Goal: Obtain resource: Download file/media

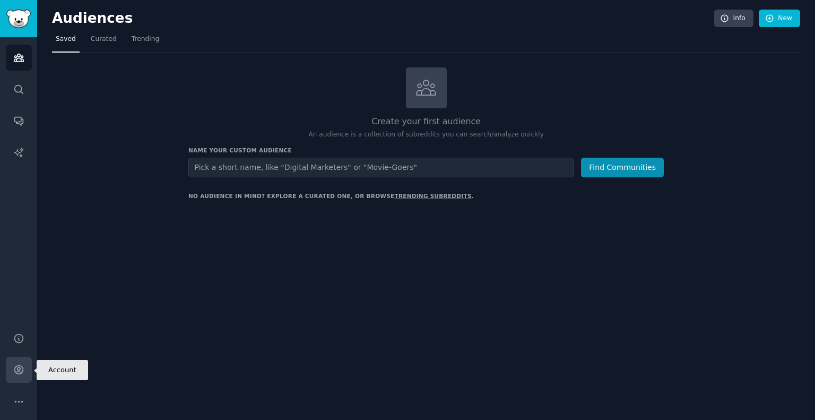
click at [19, 374] on icon "Sidebar" at bounding box center [18, 370] width 8 height 8
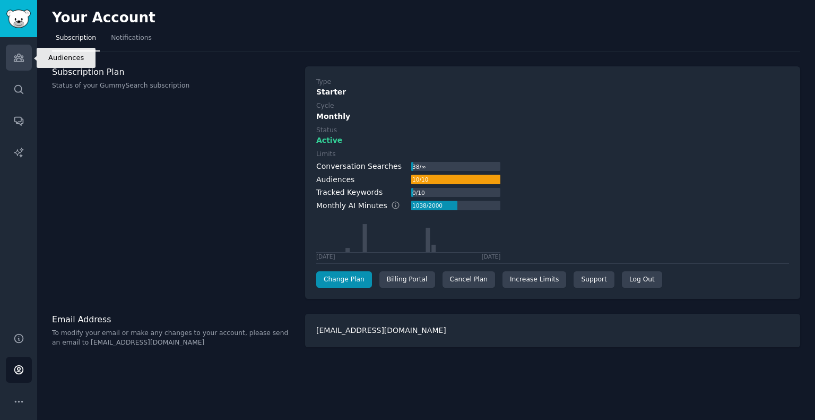
click at [9, 58] on link "Audiences" at bounding box center [19, 58] width 26 height 26
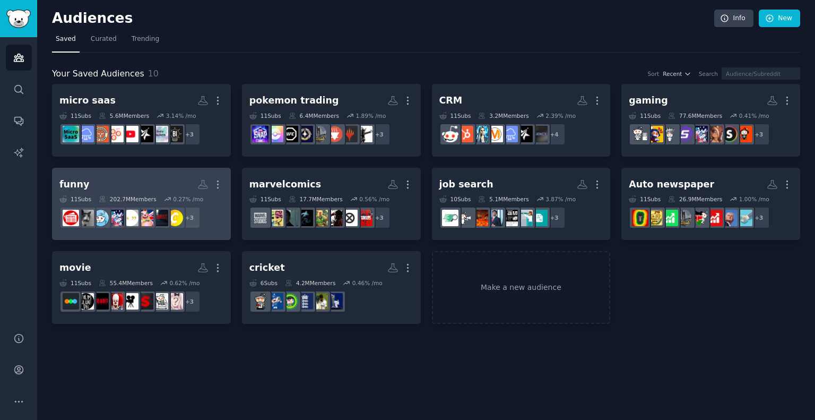
click at [108, 180] on h2 "funny More" at bounding box center [141, 184] width 164 height 19
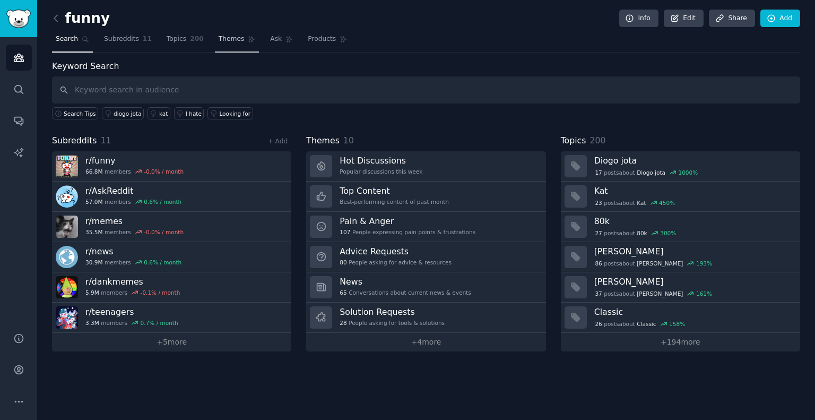
click at [234, 42] on link "Themes" at bounding box center [237, 42] width 45 height 22
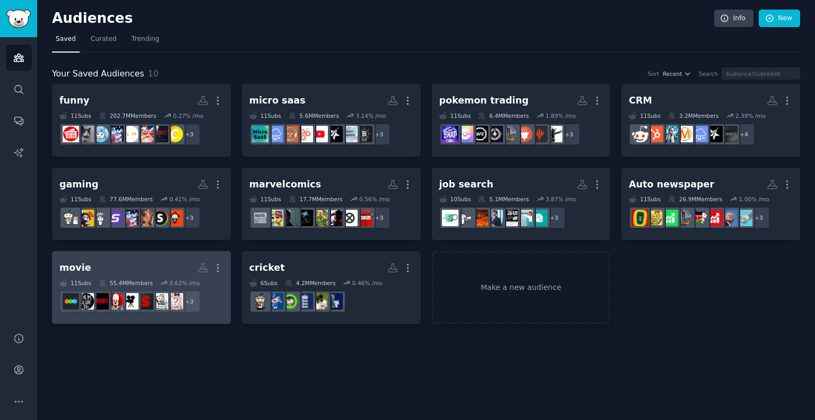
click at [137, 274] on h2 "movie More" at bounding box center [141, 268] width 164 height 19
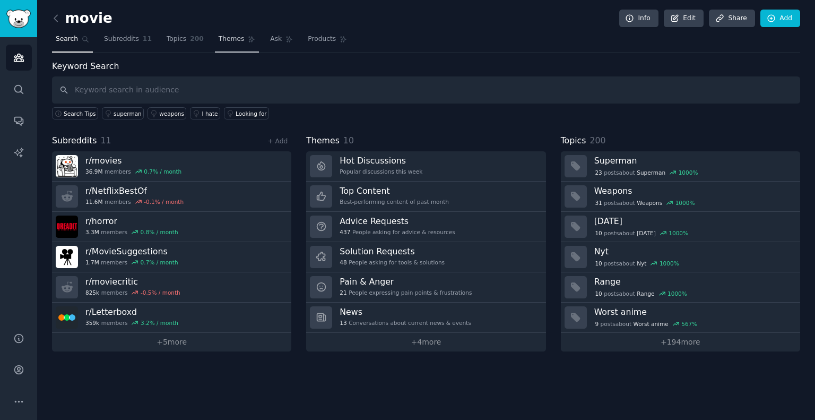
click at [219, 36] on span "Themes" at bounding box center [232, 40] width 26 height 10
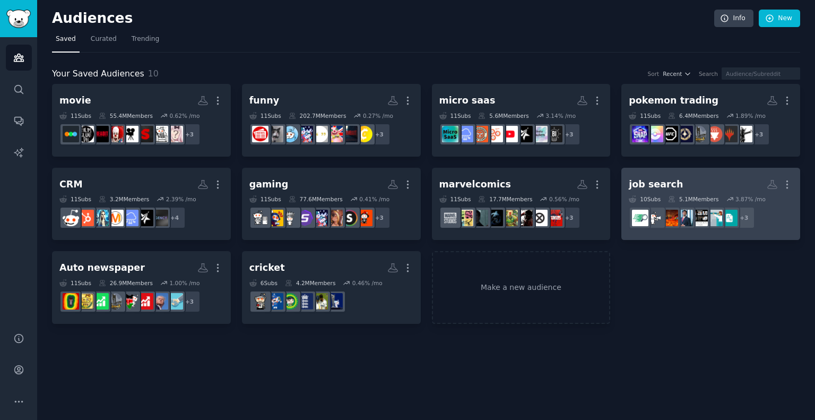
click at [705, 184] on h2 "job search More" at bounding box center [711, 184] width 164 height 19
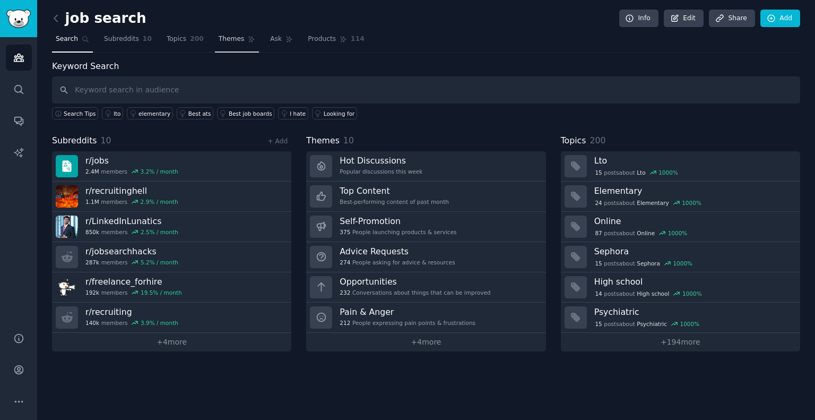
click at [219, 35] on span "Themes" at bounding box center [232, 40] width 26 height 10
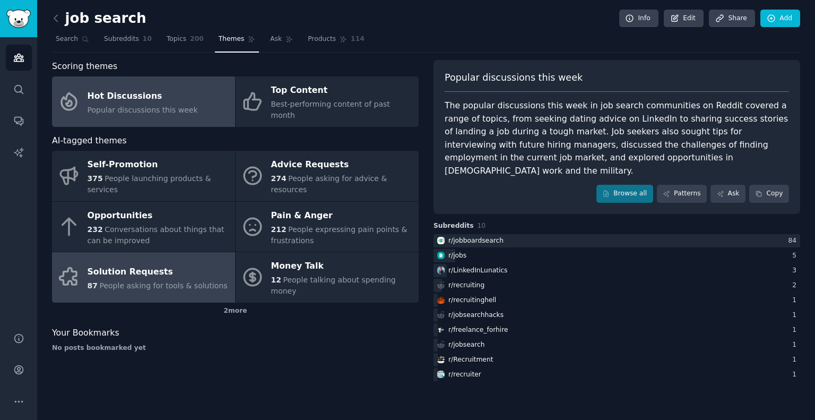
click at [129, 263] on div "Solution Requests" at bounding box center [158, 271] width 140 height 17
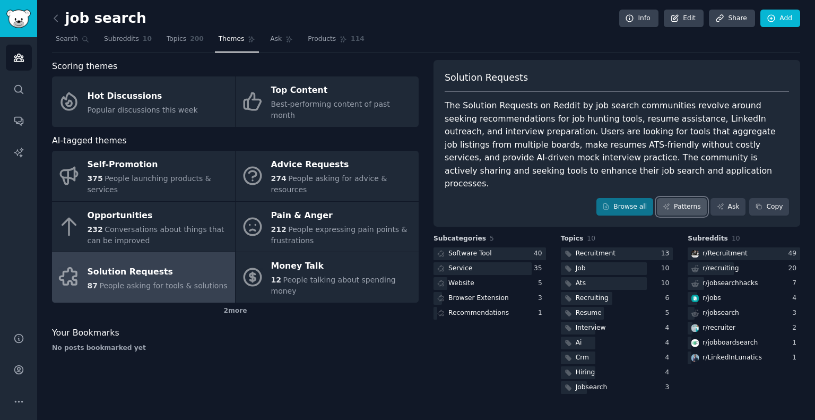
click at [686, 198] on link "Patterns" at bounding box center [682, 207] width 50 height 18
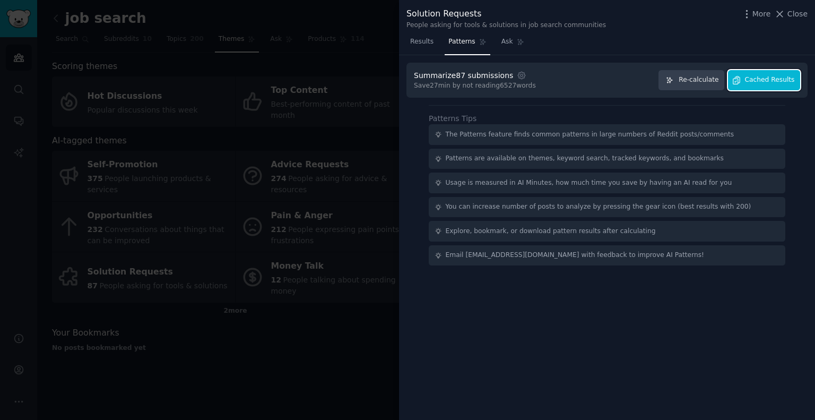
click at [786, 80] on span "Cached Results" at bounding box center [770, 80] width 50 height 10
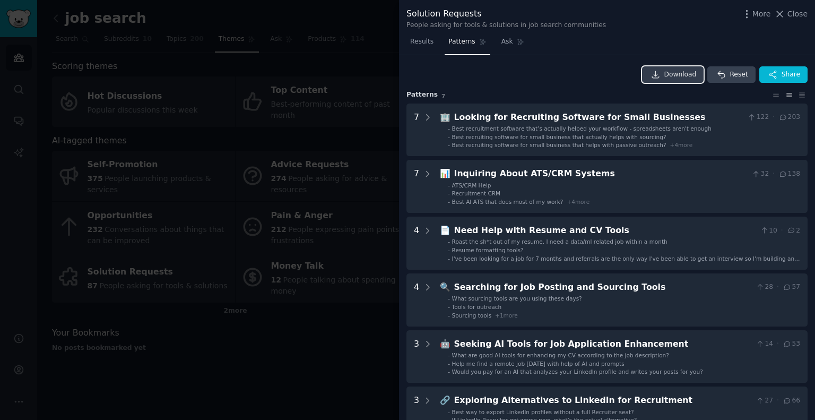
click at [670, 76] on span "Download" at bounding box center [681, 75] width 32 height 10
click at [783, 18] on icon at bounding box center [780, 13] width 11 height 11
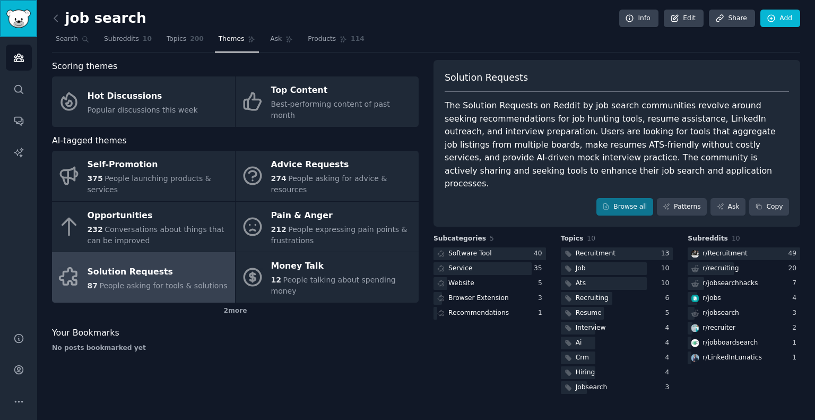
click at [15, 29] on link "Sidebar" at bounding box center [18, 18] width 37 height 37
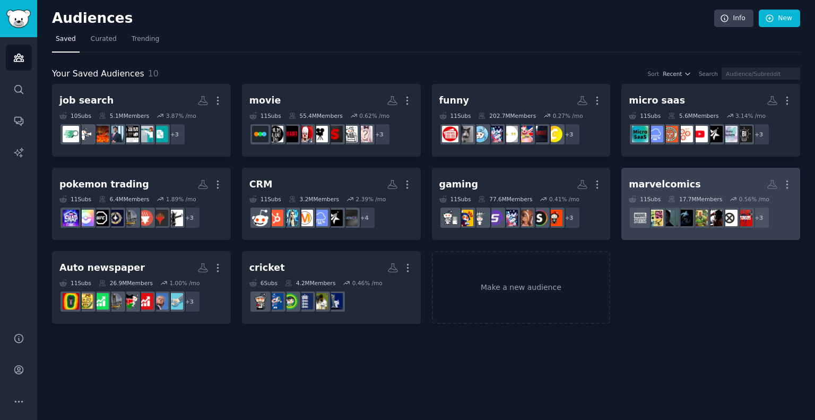
click at [716, 194] on div "marvelcomics More 11 Sub s 17.7M Members 0.56 % /mo + 3" at bounding box center [711, 204] width 164 height 58
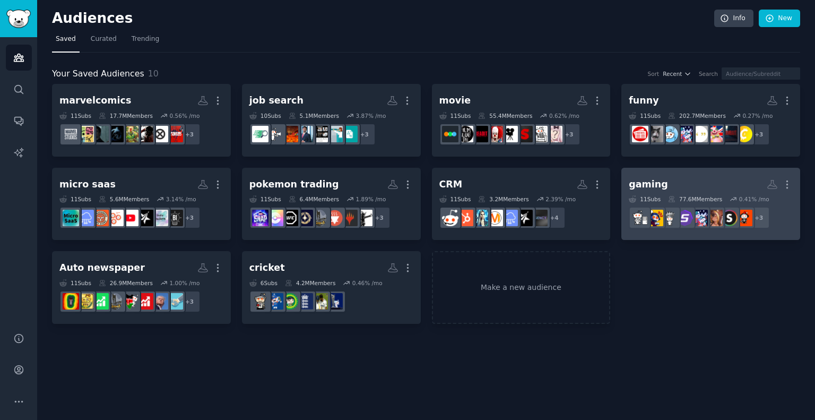
click at [693, 192] on h2 "gaming More" at bounding box center [711, 184] width 164 height 19
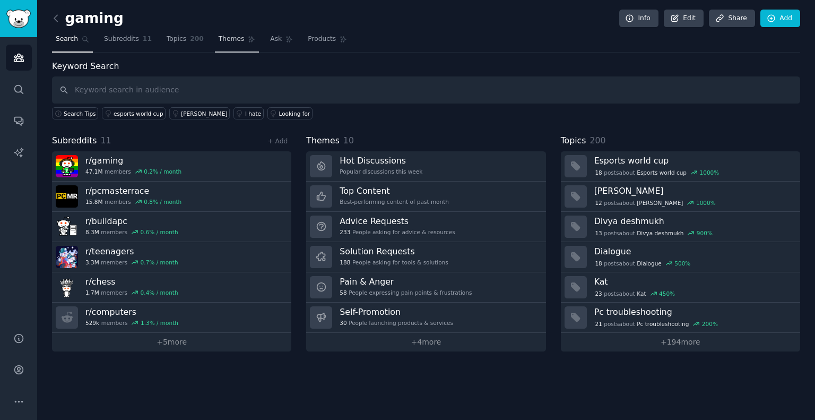
click at [222, 36] on span "Themes" at bounding box center [232, 40] width 26 height 10
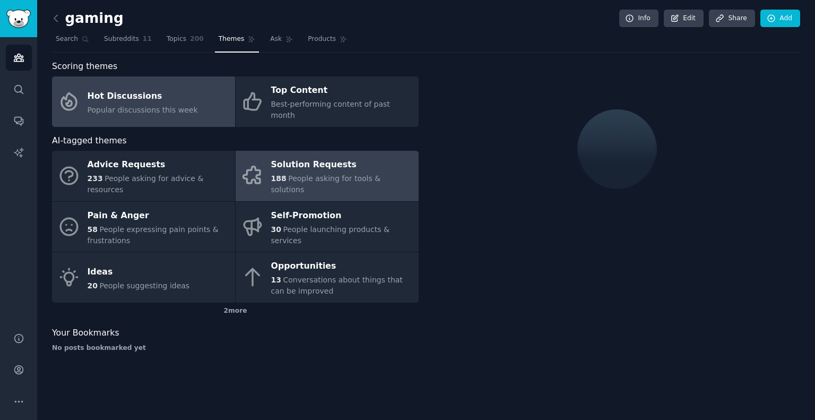
click at [351, 160] on div "Solution Requests" at bounding box center [342, 165] width 142 height 17
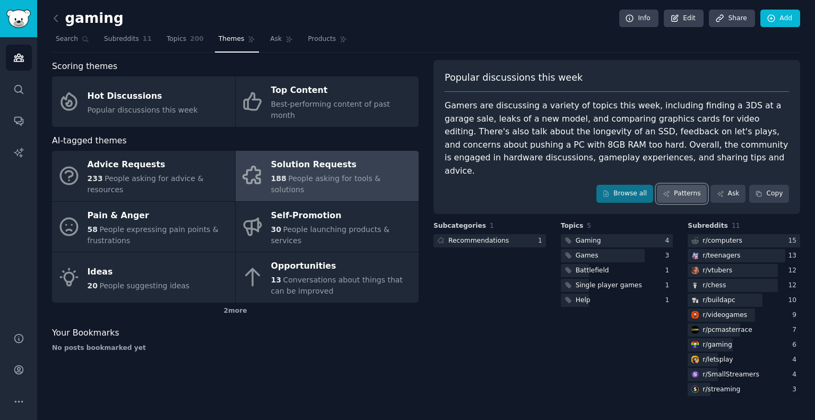
click at [683, 177] on div "Popular discussions this week Gamers are discussing a variety of topics this we…" at bounding box center [617, 137] width 367 height 154
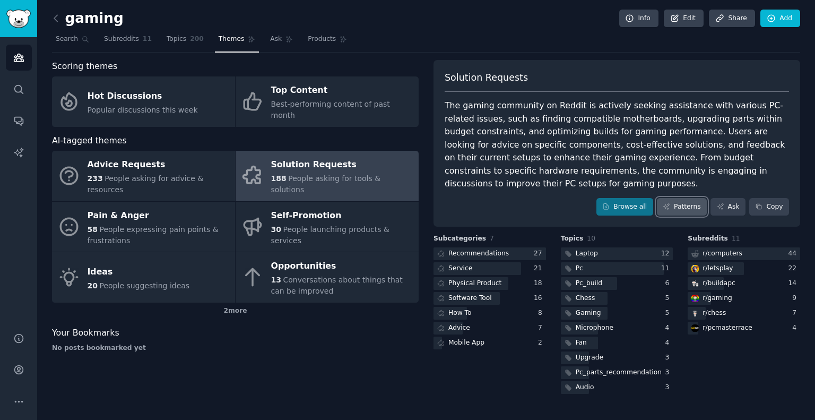
click at [687, 198] on link "Patterns" at bounding box center [682, 207] width 50 height 18
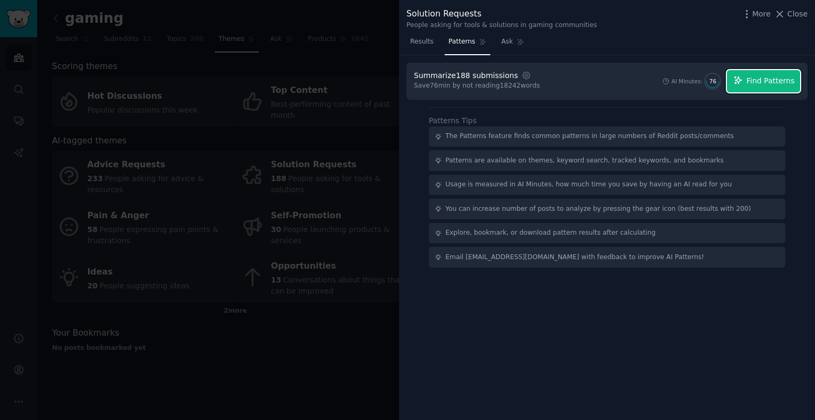
click at [776, 85] on span "Find Patterns" at bounding box center [771, 80] width 48 height 11
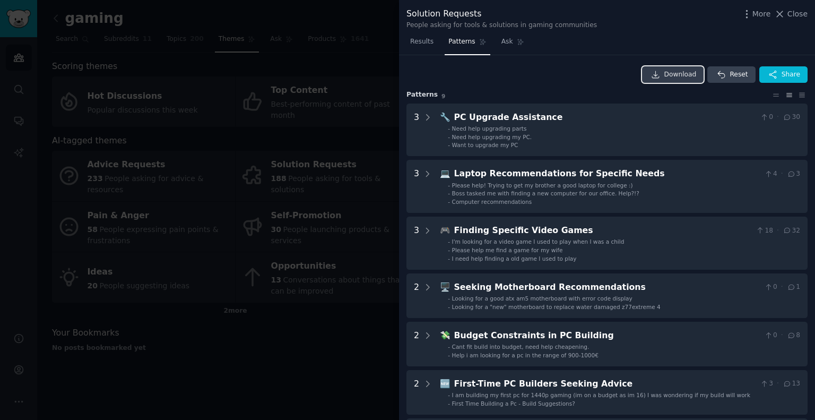
click at [692, 71] on span "Download" at bounding box center [681, 75] width 32 height 10
